Goal: Feedback & Contribution: Leave review/rating

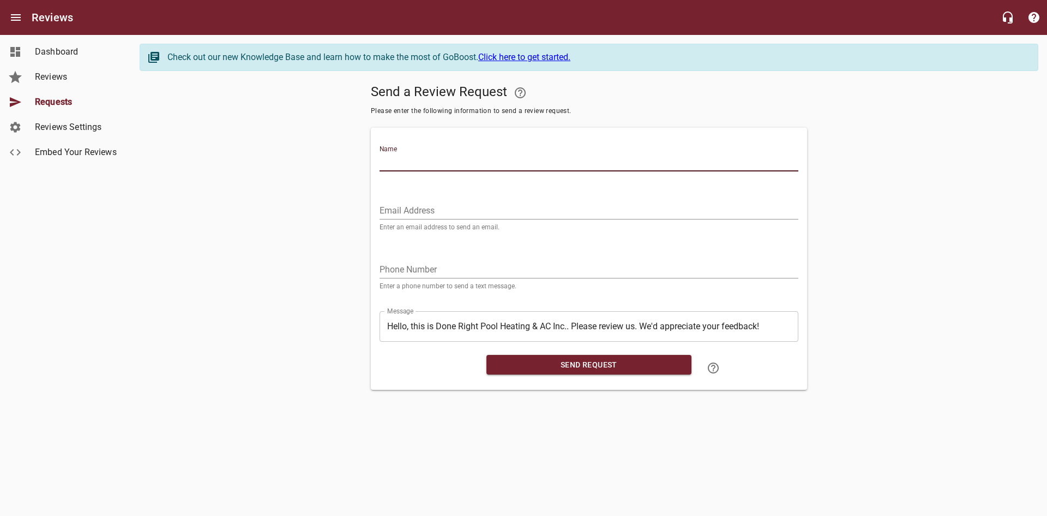
click at [502, 159] on input "Name" at bounding box center [589, 162] width 419 height 17
paste input "[PERSON_NAME]"
type input "[PERSON_NAME]"
click at [558, 206] on input "Email Address" at bounding box center [589, 210] width 419 height 17
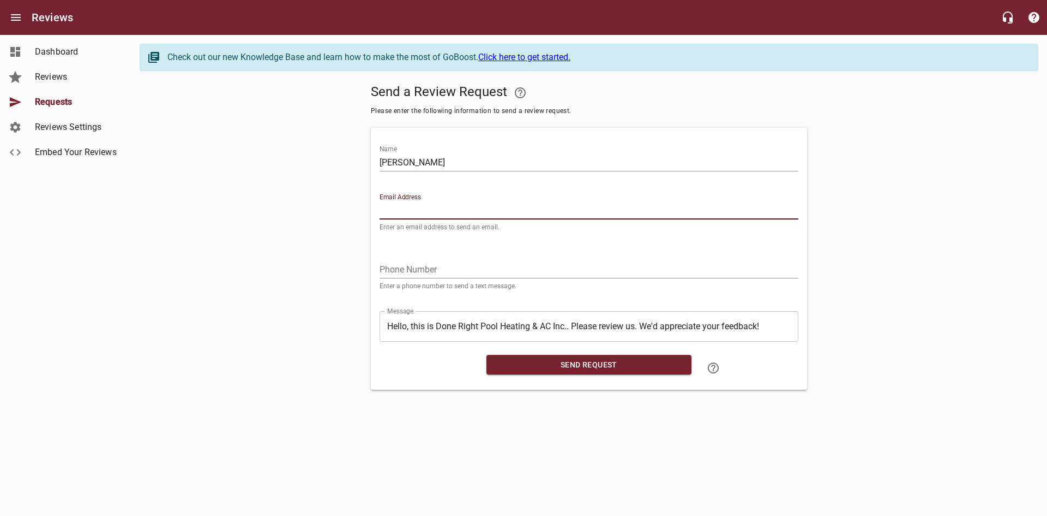
paste input "[EMAIL_ADDRESS][DOMAIN_NAME]"
type input "[EMAIL_ADDRESS][DOMAIN_NAME]"
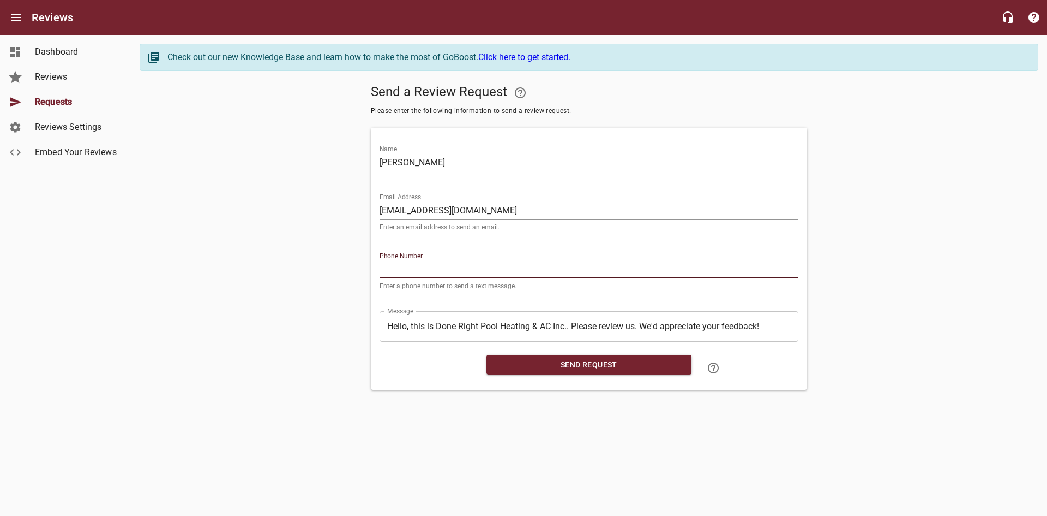
click at [543, 266] on input "tel" at bounding box center [589, 269] width 419 height 17
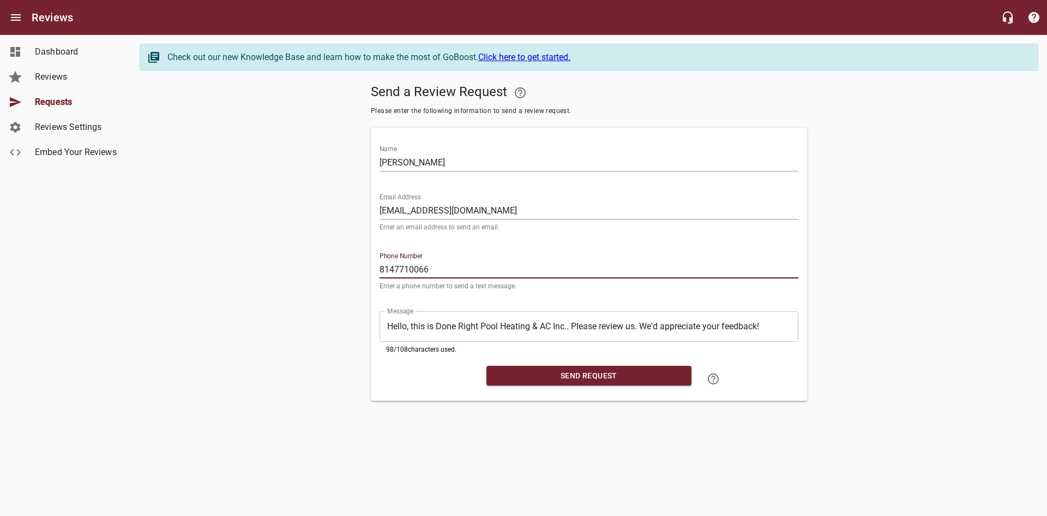
type input "8147710066"
click at [558, 380] on span "Send Request" at bounding box center [589, 376] width 188 height 14
